Goal: Find specific page/section: Find specific page/section

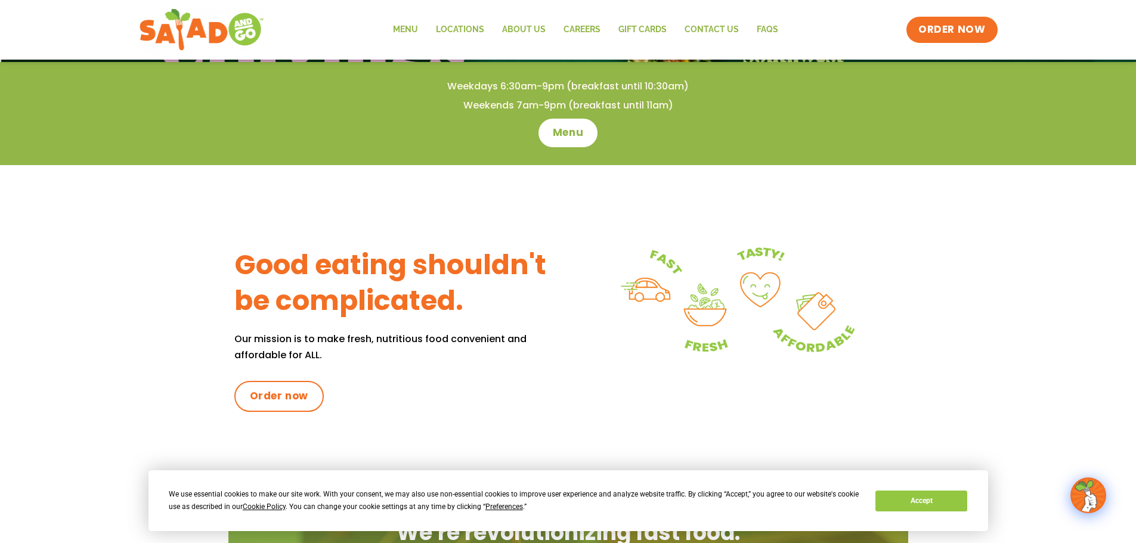
scroll to position [417, 0]
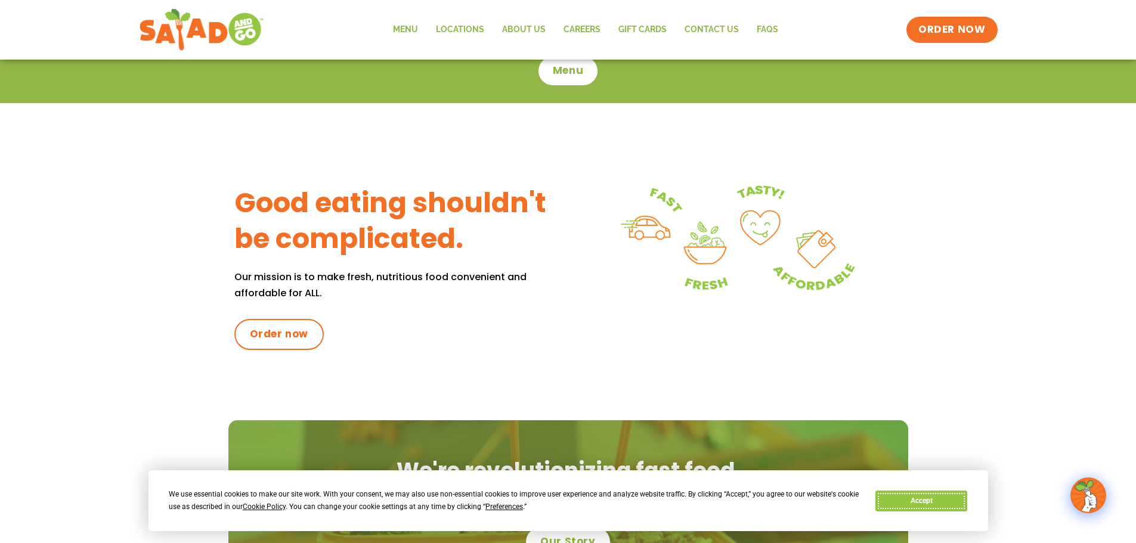
click at [920, 497] on button "Accept" at bounding box center [921, 501] width 92 height 21
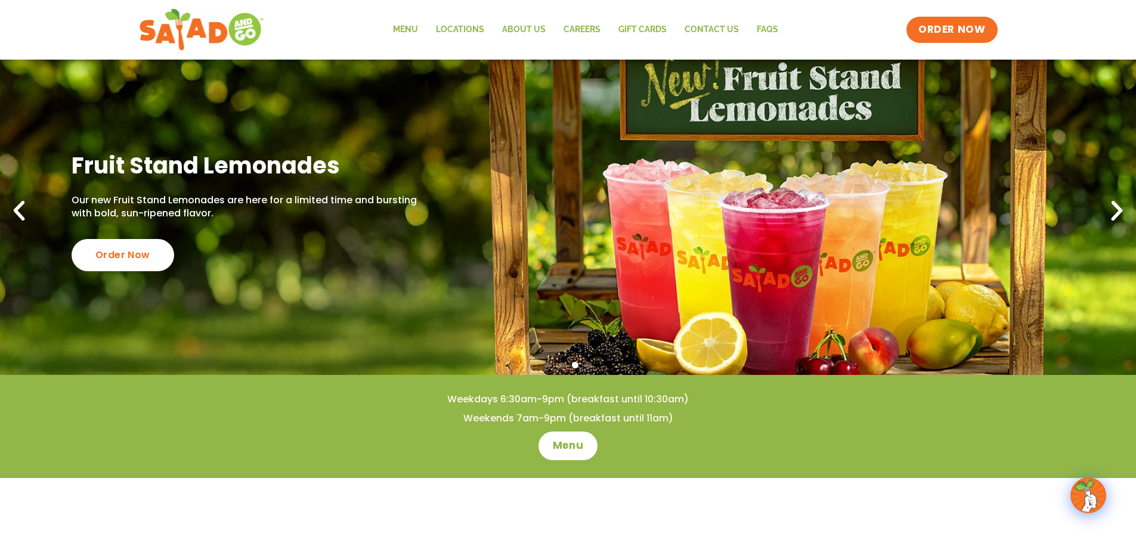
scroll to position [0, 0]
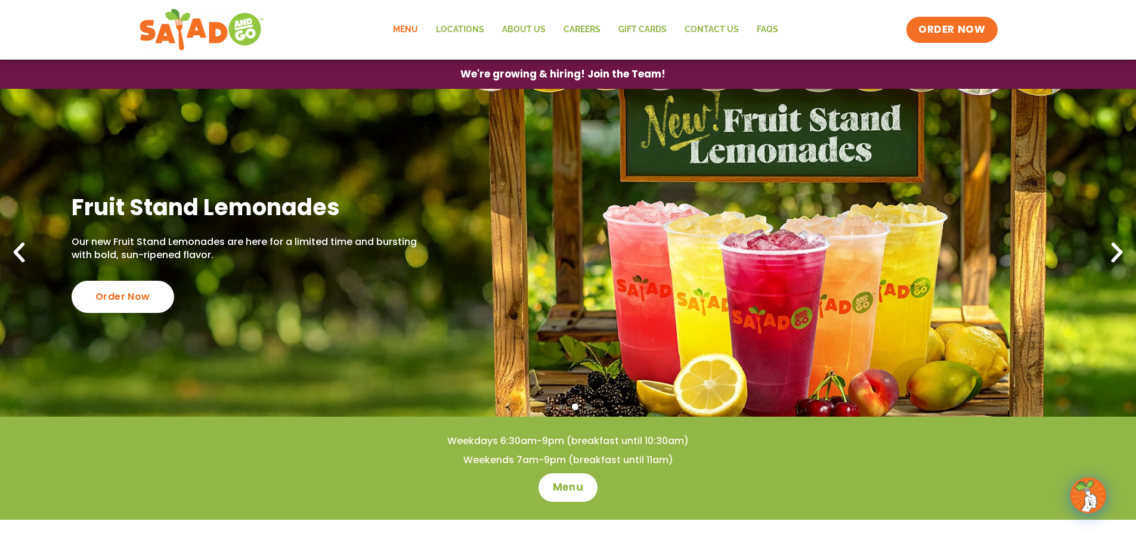
click at [398, 28] on link "Menu" at bounding box center [405, 29] width 43 height 27
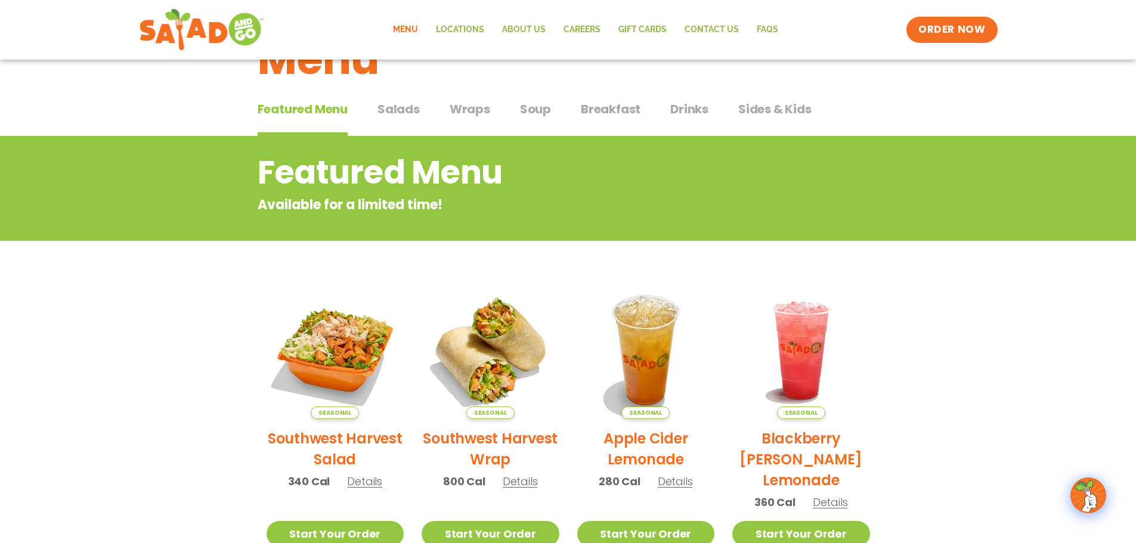
scroll to position [58, 0]
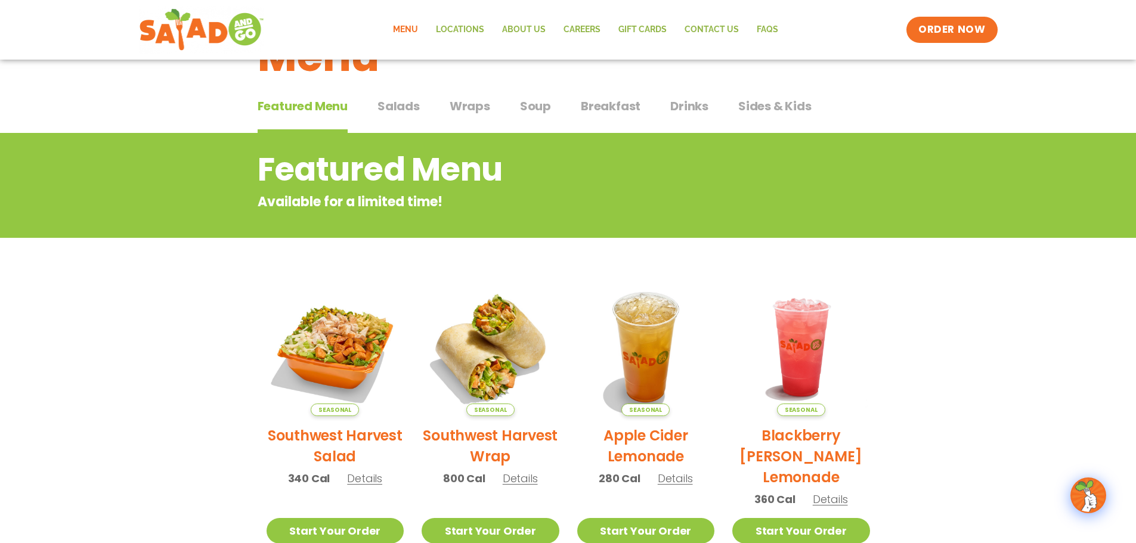
click at [405, 106] on span "Salads" at bounding box center [398, 106] width 42 height 18
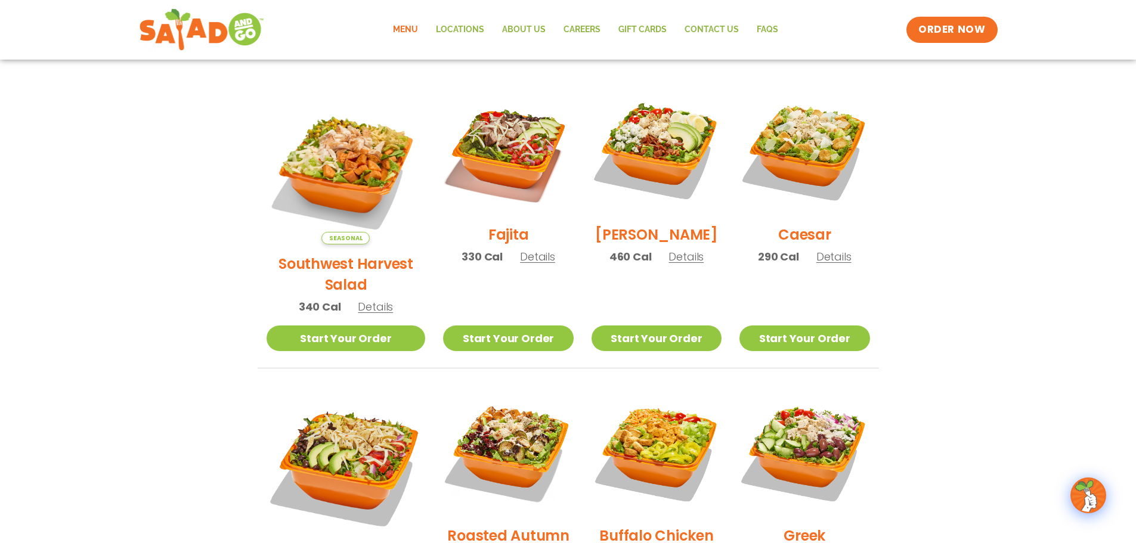
scroll to position [299, 0]
